Goal: Task Accomplishment & Management: Manage account settings

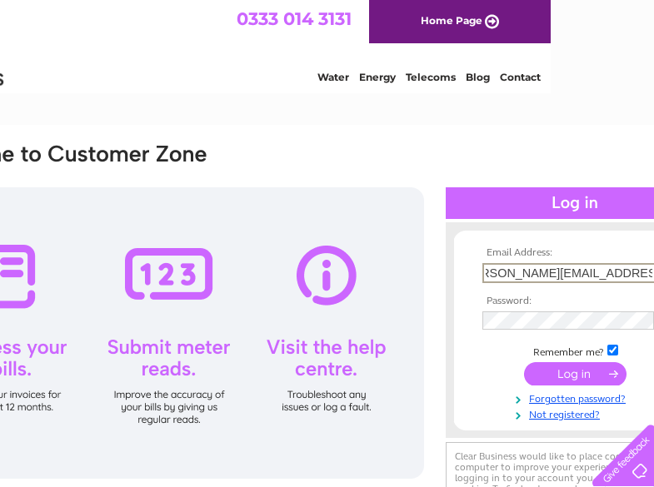
scroll to position [0, 33]
type input "joyce.richardson@quantumclean.com"
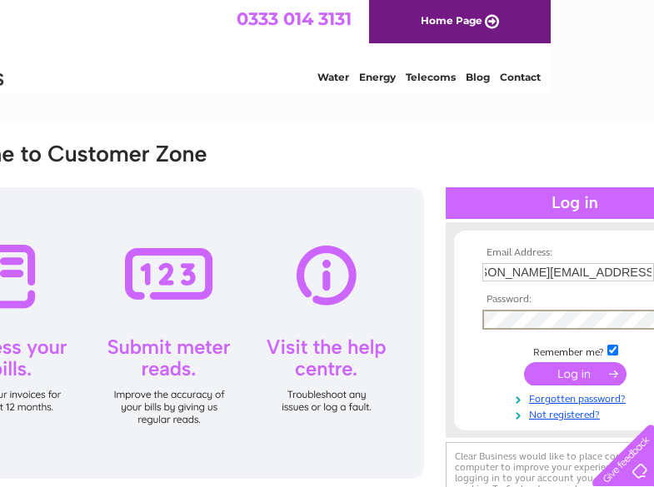
scroll to position [0, 0]
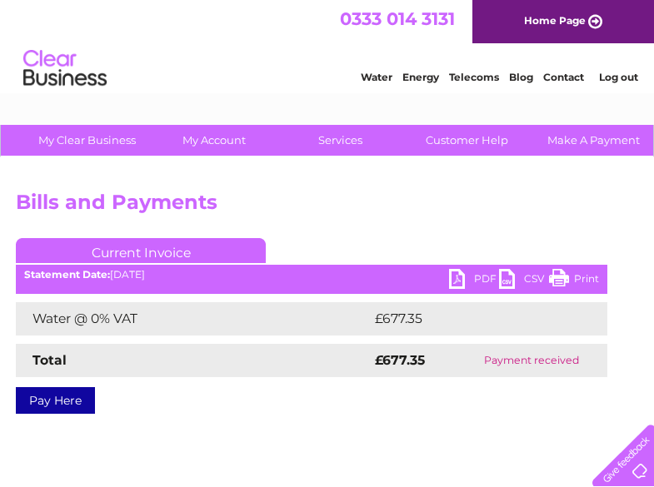
scroll to position [0, 171]
